Goal: Task Accomplishment & Management: Use online tool/utility

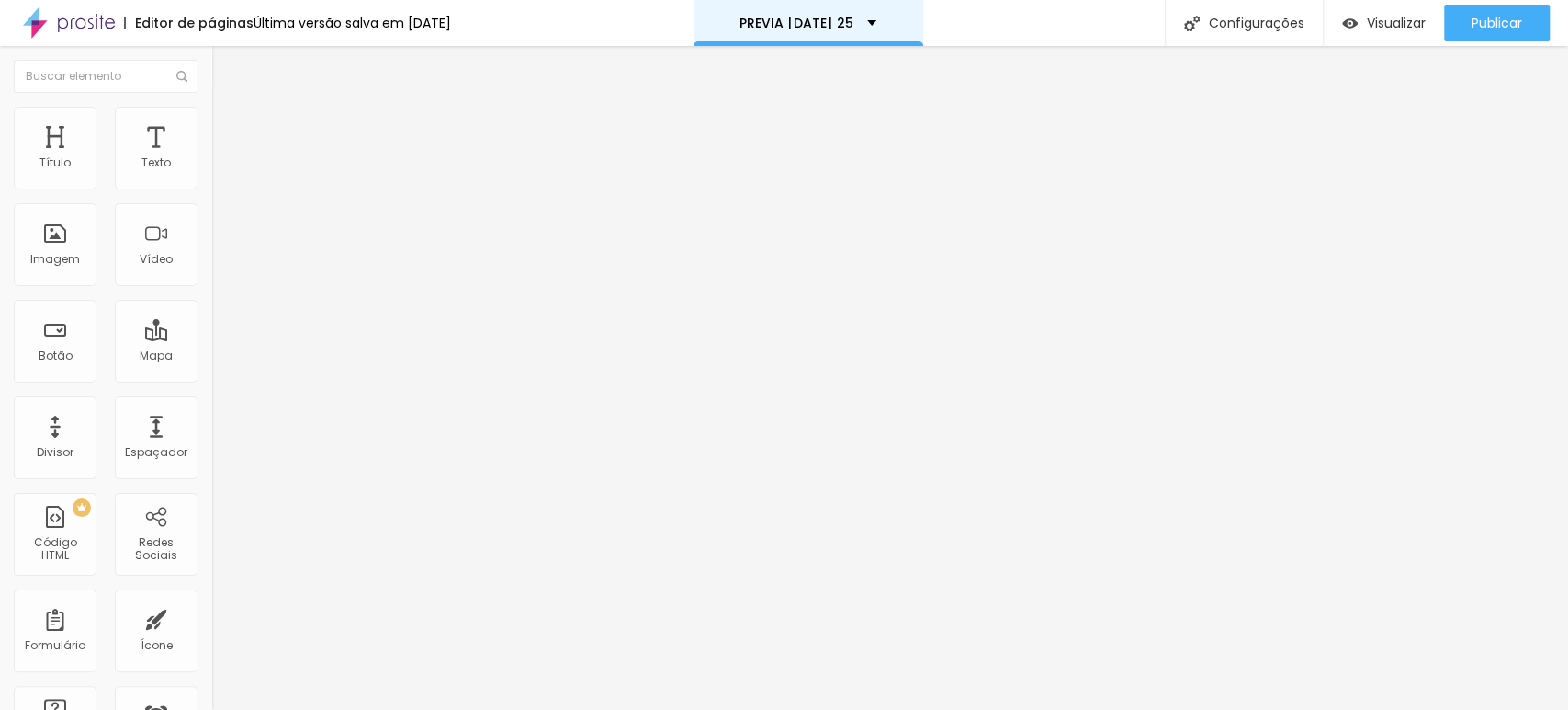
click at [856, 15] on div "PREVIA NATAL 25" at bounding box center [808, 23] width 229 height 46
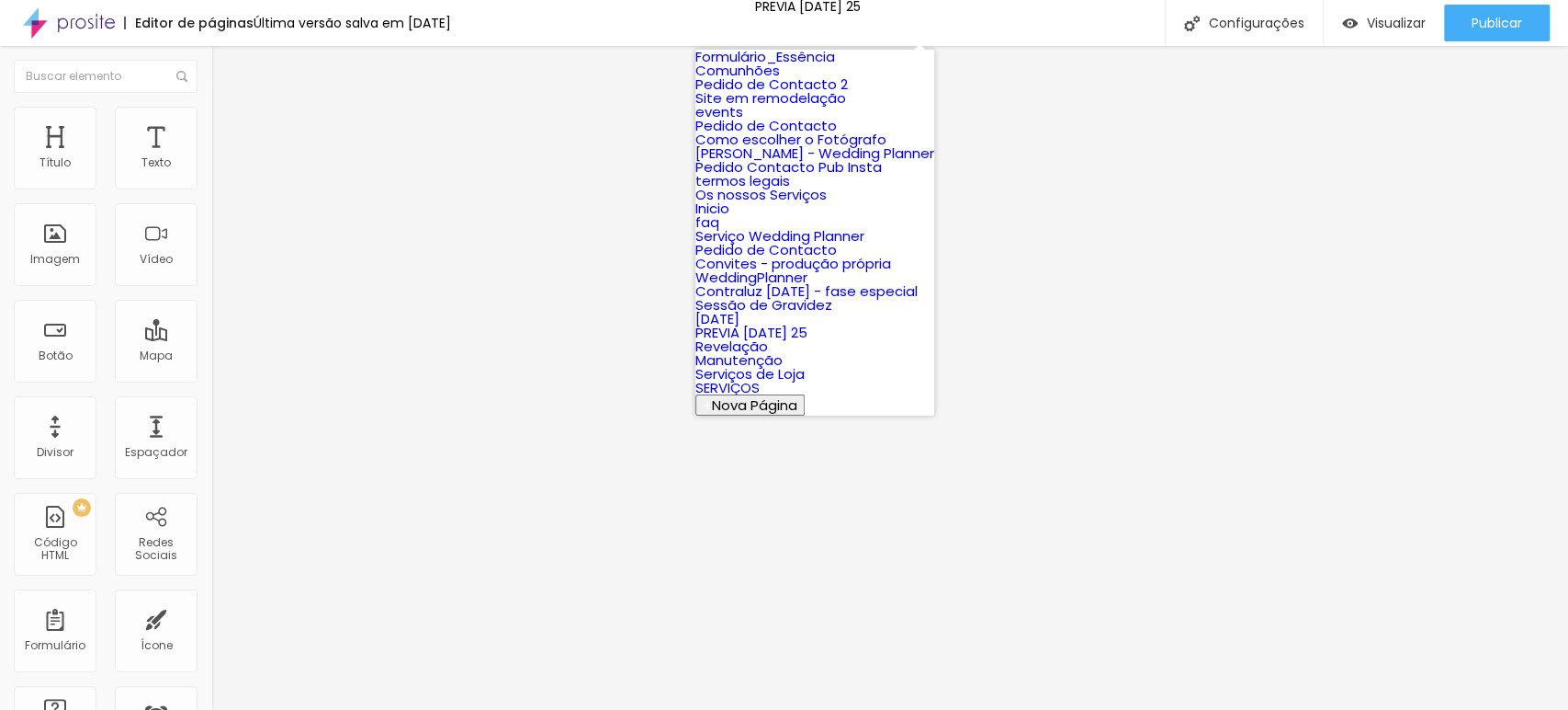
drag, startPoint x: 1066, startPoint y: 34, endPoint x: 1104, endPoint y: 29, distance: 38.3
click at [1066, 33] on div "Editor de páginas Última versão salva em 26/09/2025 PREVIA NATAL 25 Configuraçõ…" at bounding box center [784, 23] width 1568 height 46
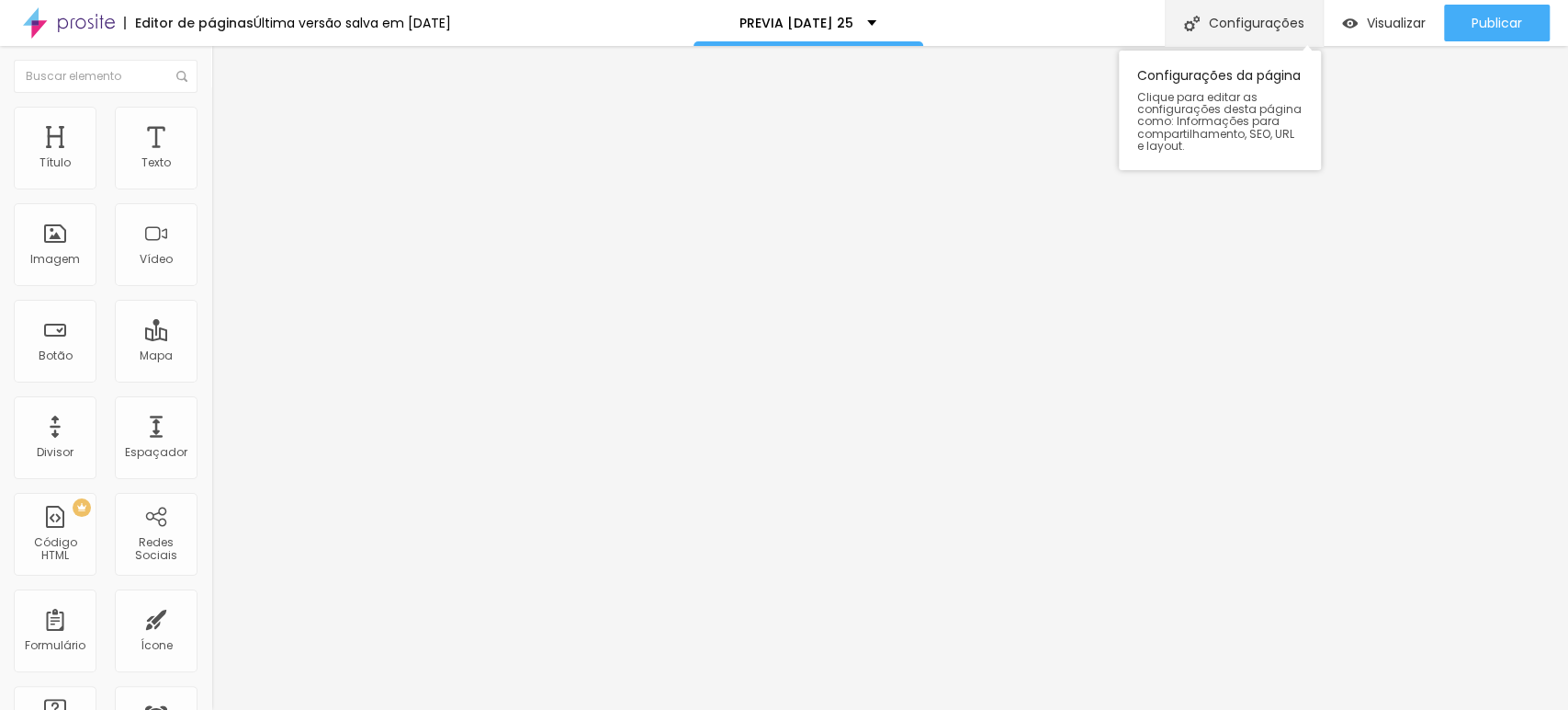
click at [1190, 28] on img at bounding box center [1192, 24] width 16 height 16
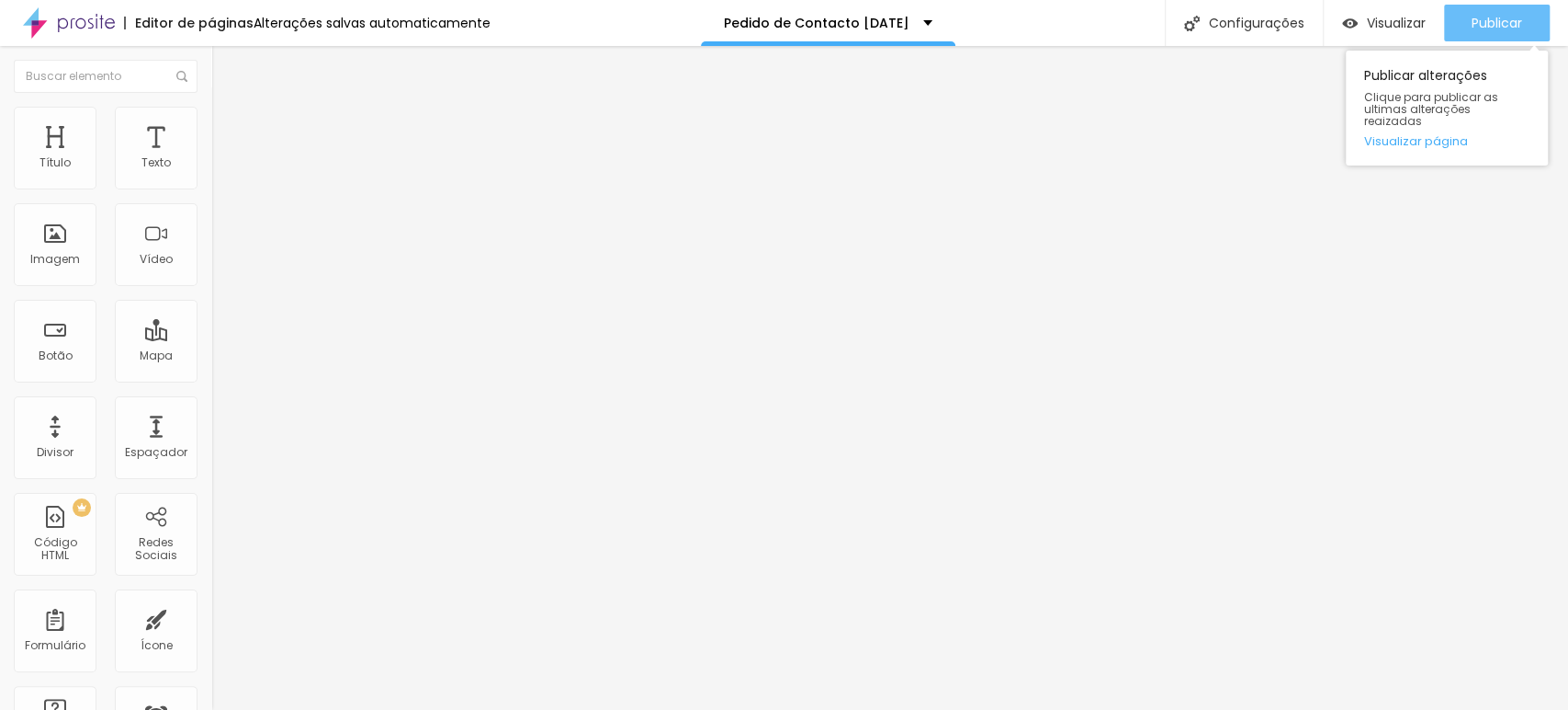
click at [1497, 20] on span "Publicar" at bounding box center [1497, 23] width 51 height 15
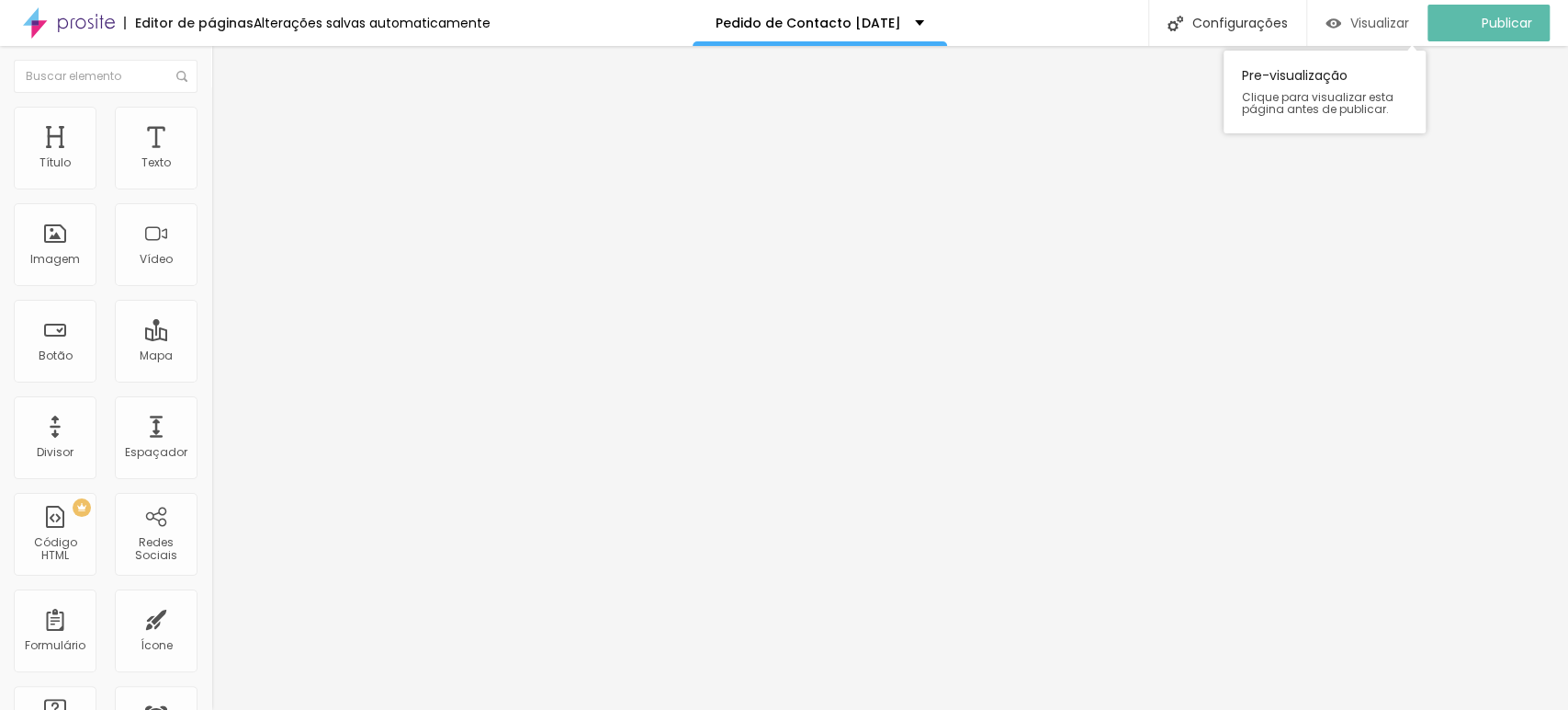
click at [1363, 23] on span "Visualizar" at bounding box center [1380, 23] width 59 height 15
